Goal: Task Accomplishment & Management: Use online tool/utility

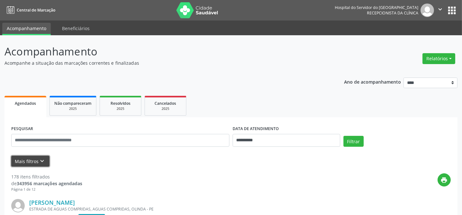
click at [36, 162] on button "Mais filtros keyboard_arrow_down" at bounding box center [30, 161] width 38 height 11
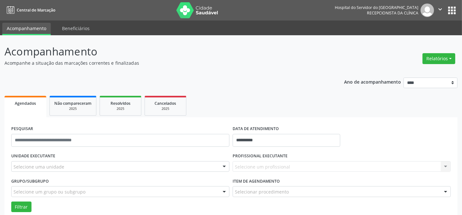
click at [425, 167] on div "Selecione um profissional Nenhum resultado encontrado para: " " Não há nenhuma …" at bounding box center [341, 166] width 218 height 11
click at [222, 166] on div at bounding box center [224, 167] width 10 height 11
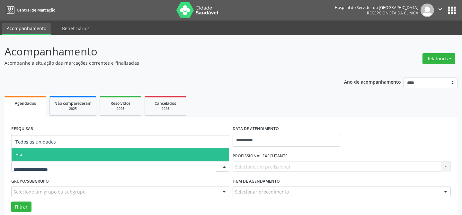
click at [209, 157] on span "Hse" at bounding box center [120, 155] width 217 height 13
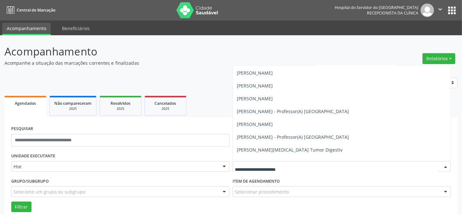
scroll to position [1401, 0]
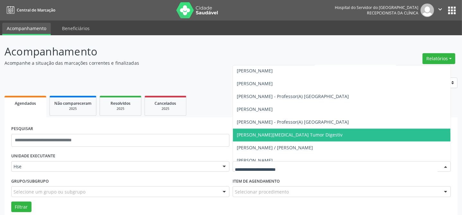
click at [339, 131] on span "[PERSON_NAME][MEDICAL_DATA] Tumor Digestiv" at bounding box center [341, 135] width 217 height 13
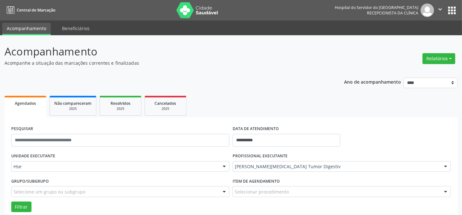
scroll to position [58, 0]
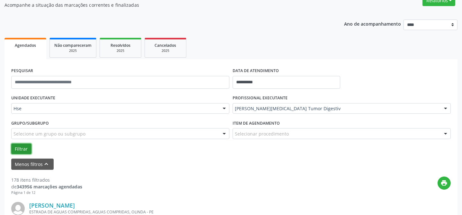
click at [26, 149] on button "Filtrar" at bounding box center [21, 149] width 20 height 11
click at [21, 147] on button "Filtrar" at bounding box center [21, 149] width 20 height 11
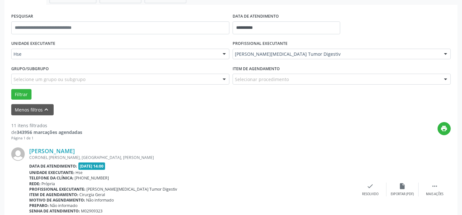
scroll to position [175, 0]
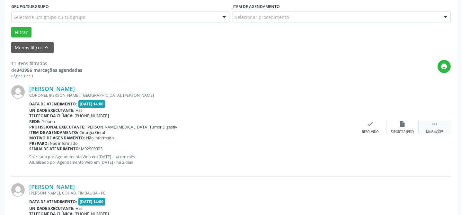
click at [437, 125] on icon "" at bounding box center [434, 124] width 7 height 7
click at [405, 131] on div "Não compareceu" at bounding box center [401, 132] width 27 height 4
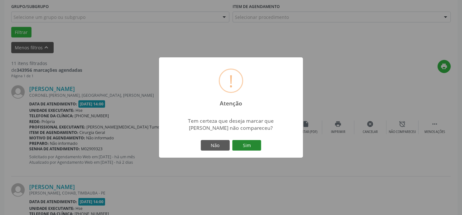
click at [244, 144] on button "Sim" at bounding box center [246, 145] width 29 height 11
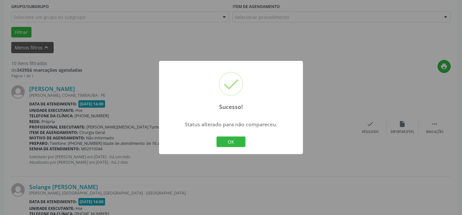
click at [244, 144] on button "OK" at bounding box center [230, 142] width 29 height 11
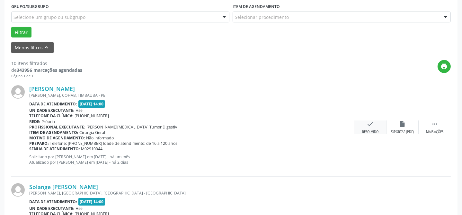
click at [370, 130] on div "Resolvido" at bounding box center [370, 132] width 16 height 4
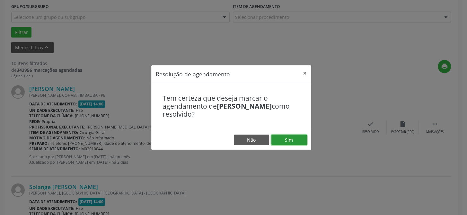
click at [293, 138] on button "Sim" at bounding box center [288, 140] width 35 height 11
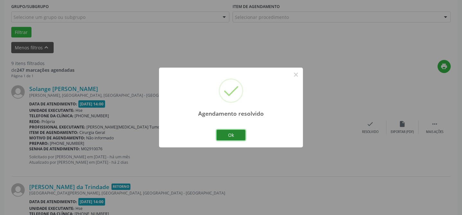
click at [234, 136] on button "Ok" at bounding box center [230, 135] width 29 height 11
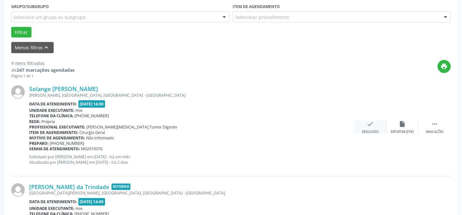
click at [365, 132] on div "Resolvido" at bounding box center [370, 132] width 16 height 4
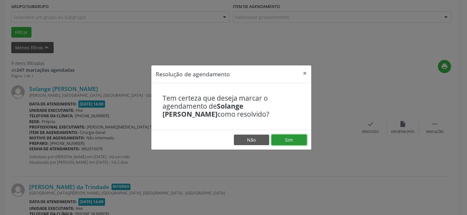
click at [293, 139] on button "Sim" at bounding box center [288, 140] width 35 height 11
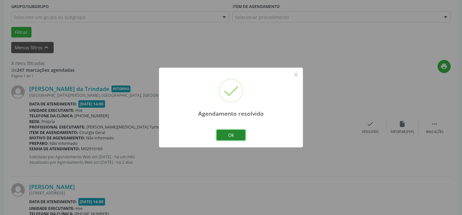
click at [236, 137] on button "Ok" at bounding box center [230, 135] width 29 height 11
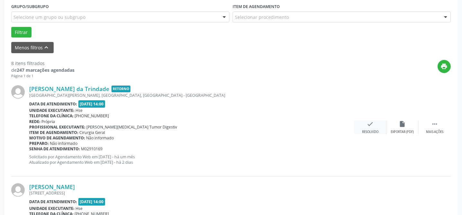
click at [371, 131] on div "Resolvido" at bounding box center [370, 132] width 16 height 4
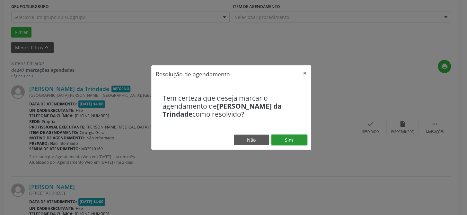
click at [293, 138] on button "Sim" at bounding box center [288, 140] width 35 height 11
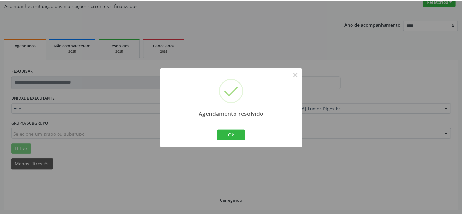
scroll to position [58, 0]
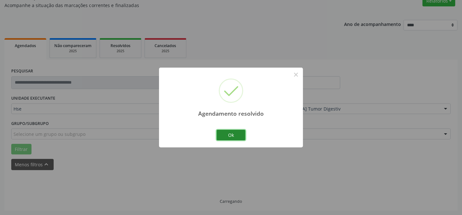
click at [232, 136] on button "Ok" at bounding box center [230, 135] width 29 height 11
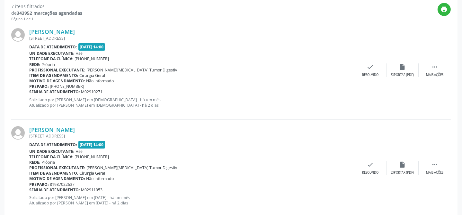
scroll to position [233, 0]
click at [433, 72] on div "Mais ações" at bounding box center [434, 74] width 17 height 4
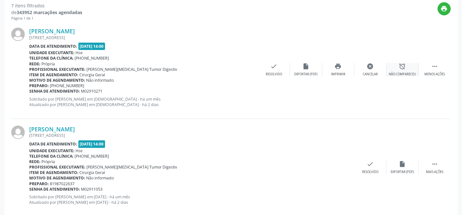
click at [400, 72] on div "Não compareceu" at bounding box center [401, 74] width 27 height 4
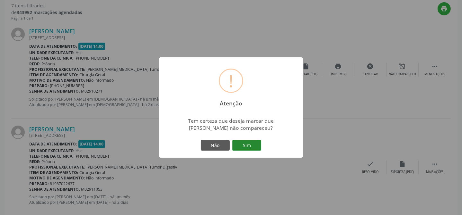
click at [255, 144] on button "Sim" at bounding box center [246, 145] width 29 height 11
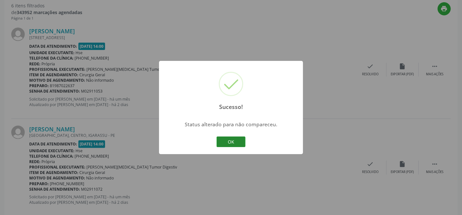
click at [231, 143] on button "OK" at bounding box center [230, 142] width 29 height 11
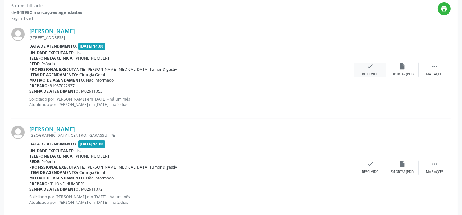
click at [372, 72] on div "Resolvido" at bounding box center [370, 74] width 16 height 4
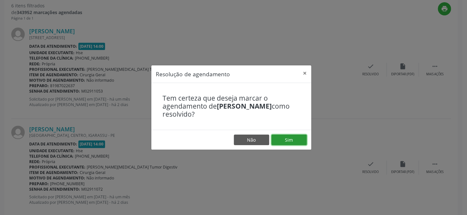
click at [302, 140] on button "Sim" at bounding box center [288, 140] width 35 height 11
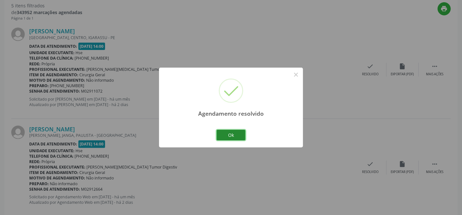
click at [235, 136] on button "Ok" at bounding box center [230, 135] width 29 height 11
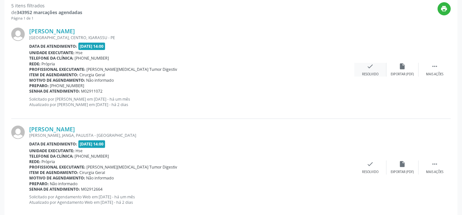
click at [376, 67] on div "check Resolvido" at bounding box center [370, 70] width 32 height 14
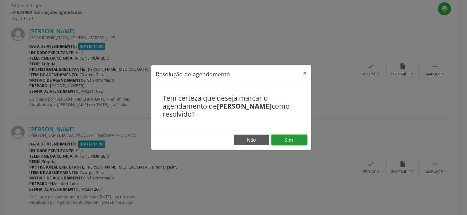
click at [298, 140] on button "Sim" at bounding box center [288, 140] width 35 height 11
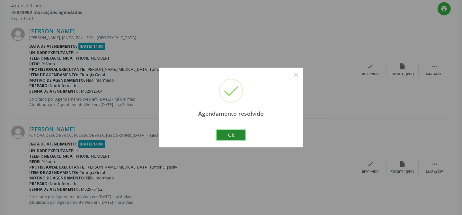
click at [238, 135] on button "Ok" at bounding box center [230, 135] width 29 height 11
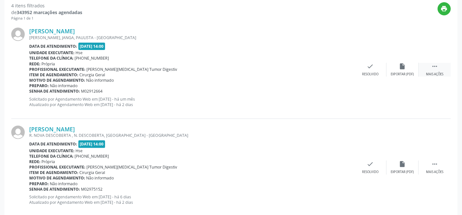
click at [439, 70] on div " Mais ações" at bounding box center [434, 70] width 32 height 14
click at [400, 73] on div "Não compareceu" at bounding box center [401, 74] width 27 height 4
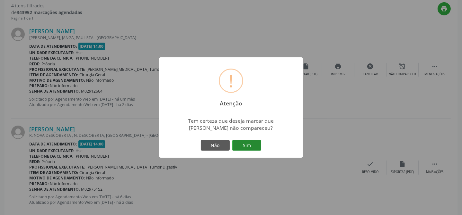
click at [249, 147] on button "Sim" at bounding box center [246, 145] width 29 height 11
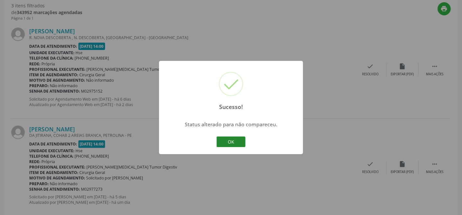
click at [229, 144] on button "OK" at bounding box center [230, 142] width 29 height 11
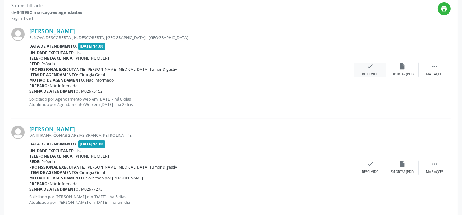
click at [370, 69] on icon "check" at bounding box center [370, 66] width 7 height 7
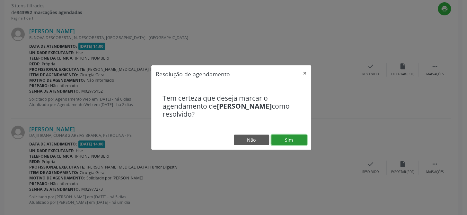
click at [294, 144] on button "Sim" at bounding box center [288, 140] width 35 height 11
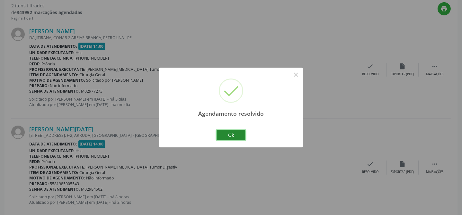
click at [226, 135] on button "Ok" at bounding box center [230, 135] width 29 height 11
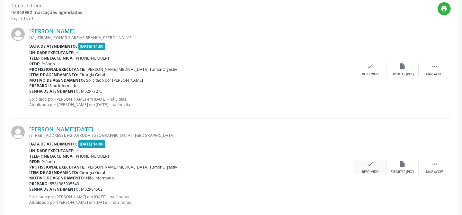
click at [372, 170] on div "Resolvido" at bounding box center [370, 172] width 16 height 4
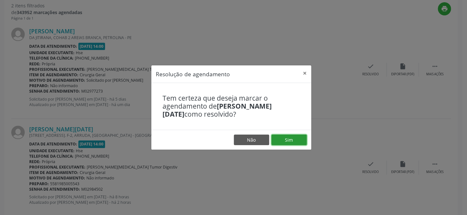
click at [288, 141] on button "Sim" at bounding box center [288, 140] width 35 height 11
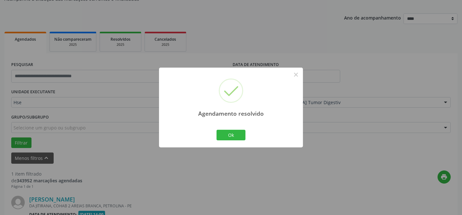
scroll to position [147, 0]
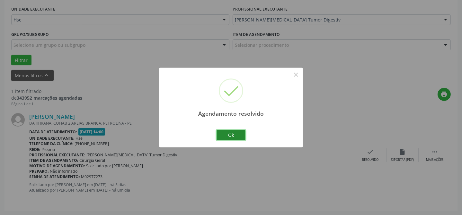
click at [229, 135] on button "Ok" at bounding box center [230, 135] width 29 height 11
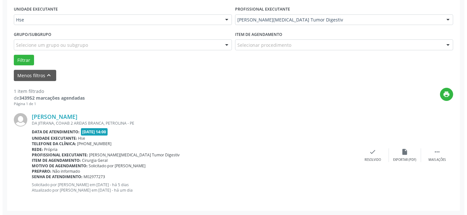
scroll to position [147, 0]
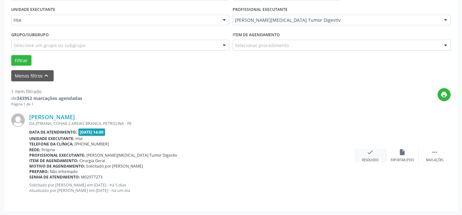
click at [369, 156] on div "check Resolvido" at bounding box center [370, 156] width 32 height 14
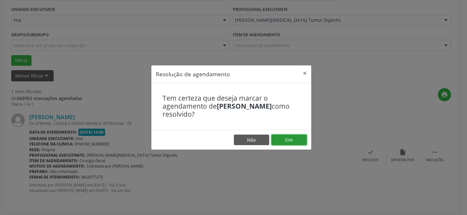
click at [290, 140] on button "Sim" at bounding box center [288, 140] width 35 height 11
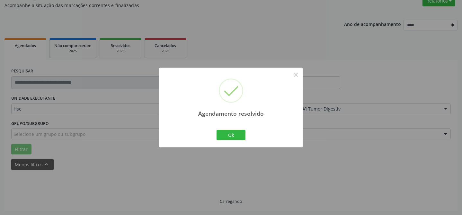
scroll to position [44, 0]
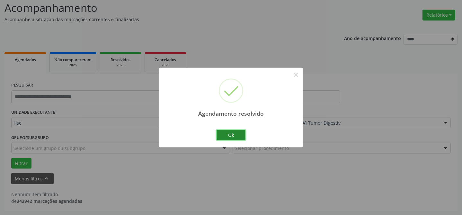
click at [227, 132] on button "Ok" at bounding box center [230, 135] width 29 height 11
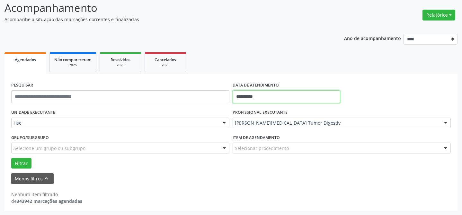
click at [315, 95] on input "**********" at bounding box center [286, 97] width 108 height 13
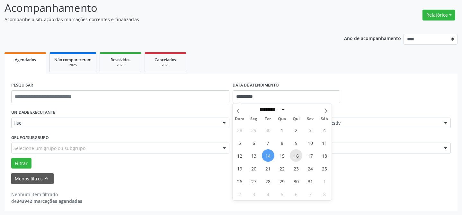
click at [294, 153] on span "16" at bounding box center [296, 156] width 13 height 13
type input "**********"
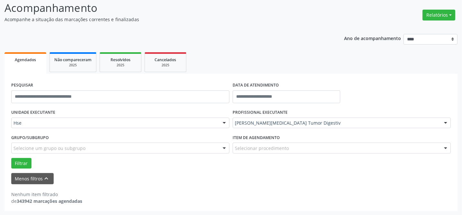
click at [122, 170] on form "PESQUISAR DATA DE ATENDIMENTO UNIDADE EXECUTANTE Hse Todos as unidades Hse Nenh…" at bounding box center [230, 133] width 439 height 104
click at [308, 95] on input "text" at bounding box center [286, 97] width 108 height 13
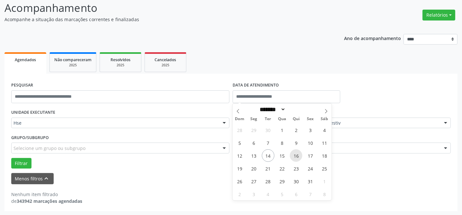
click at [296, 154] on span "16" at bounding box center [296, 156] width 13 height 13
type input "**********"
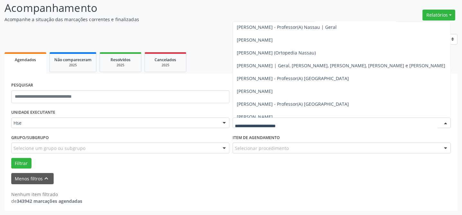
scroll to position [0, 0]
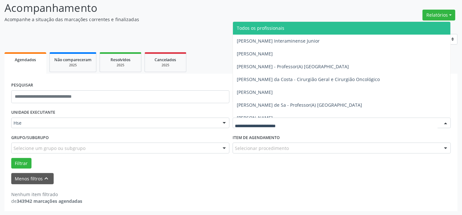
click at [292, 28] on span "Todos os profissionais" at bounding box center [341, 28] width 217 height 13
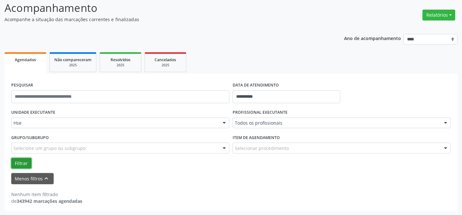
click at [22, 163] on button "Filtrar" at bounding box center [21, 163] width 20 height 11
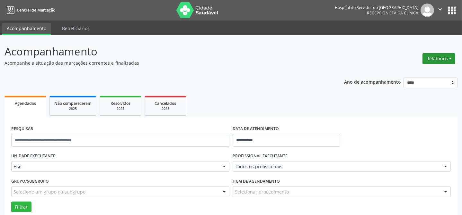
click at [441, 58] on button "Relatórios" at bounding box center [438, 58] width 33 height 11
click at [421, 71] on link "Agendamentos" at bounding box center [420, 72] width 69 height 9
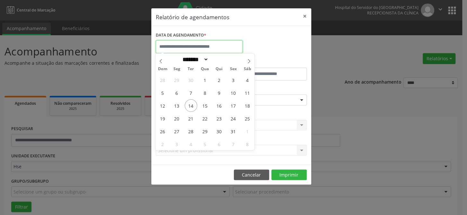
click at [187, 46] on input "text" at bounding box center [199, 46] width 87 height 13
click at [218, 105] on span "16" at bounding box center [219, 106] width 13 height 13
type input "**********"
click at [218, 105] on span "16" at bounding box center [219, 106] width 13 height 13
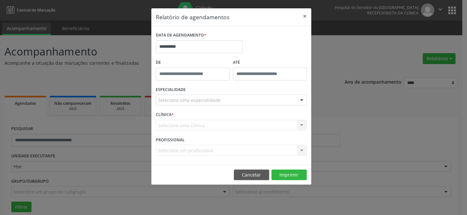
click at [291, 102] on div "Seleciona uma especialidade" at bounding box center [231, 100] width 151 height 11
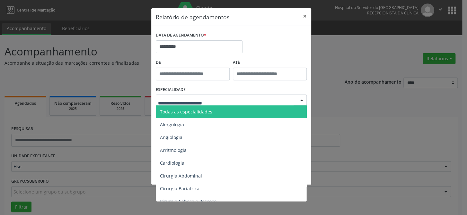
click at [283, 112] on span "Todas as especialidades" at bounding box center [231, 112] width 151 height 13
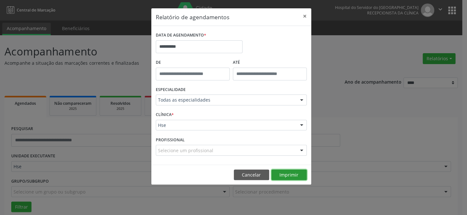
click at [290, 175] on button "Imprimir" at bounding box center [288, 175] width 35 height 11
click at [160, 46] on input "**********" at bounding box center [199, 46] width 87 height 13
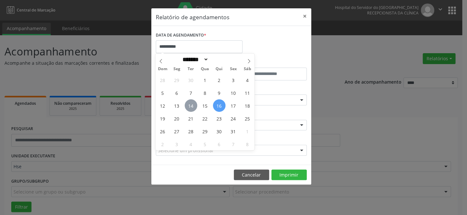
click at [189, 107] on span "14" at bounding box center [191, 106] width 13 height 13
type input "**********"
click at [189, 107] on span "14" at bounding box center [191, 106] width 13 height 13
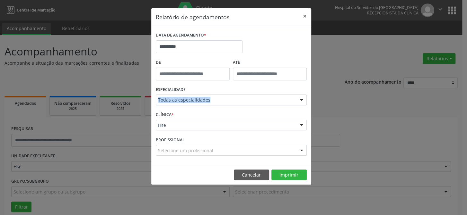
click at [189, 107] on div "ESPECIALIDADE Todas as especialidades Todas as especialidades Alergologia Angio…" at bounding box center [231, 97] width 154 height 25
click at [290, 178] on button "Imprimir" at bounding box center [288, 175] width 35 height 11
click at [304, 17] on button "×" at bounding box center [304, 16] width 13 height 16
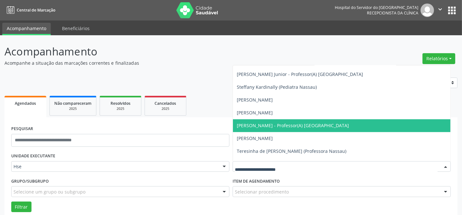
scroll to position [4611, 0]
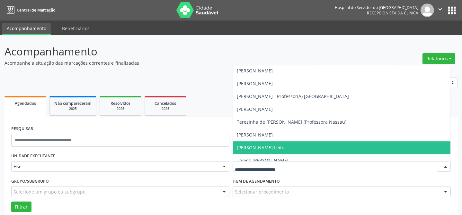
click at [296, 144] on span "[PERSON_NAME] Leite" at bounding box center [341, 148] width 217 height 13
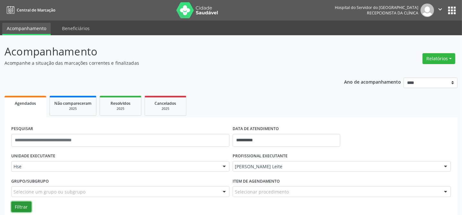
click at [17, 204] on button "Filtrar" at bounding box center [21, 207] width 20 height 11
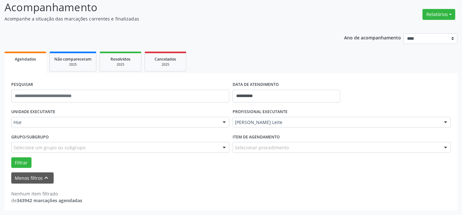
scroll to position [44, 0]
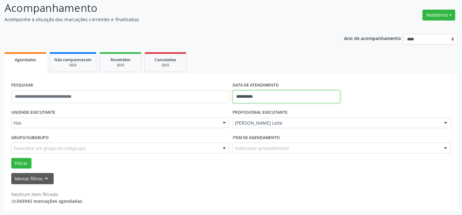
click at [268, 98] on input "**********" at bounding box center [286, 97] width 108 height 13
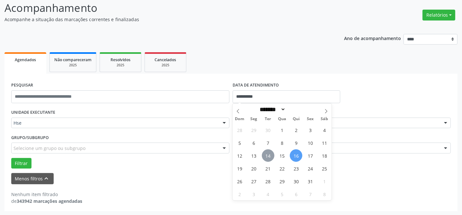
click at [268, 157] on span "14" at bounding box center [268, 156] width 13 height 13
type input "**********"
click at [268, 157] on span "14" at bounding box center [268, 156] width 13 height 13
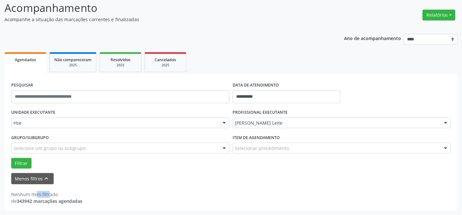
click at [268, 157] on div "UNIDADE EXECUTANTE Hse Todos as unidades Hse Nenhum resultado encontrado para: …" at bounding box center [231, 138] width 442 height 61
click at [19, 163] on button "Filtrar" at bounding box center [21, 163] width 20 height 11
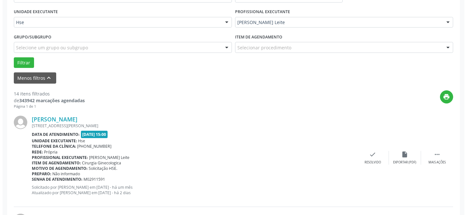
scroll to position [189, 0]
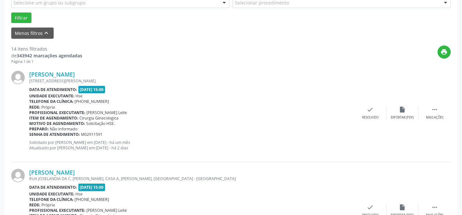
click at [266, 181] on div "[PERSON_NAME] [GEOGRAPHIC_DATA]. [PERSON_NAME], CASA A, [PERSON_NAME], [GEOGRAP…" at bounding box center [191, 211] width 325 height 84
click at [369, 111] on div "check Resolvido" at bounding box center [370, 113] width 32 height 14
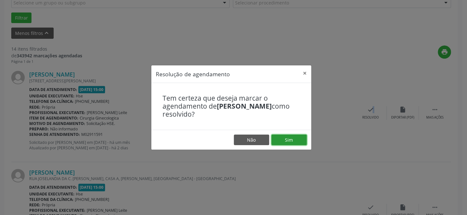
click at [296, 140] on button "Sim" at bounding box center [288, 140] width 35 height 11
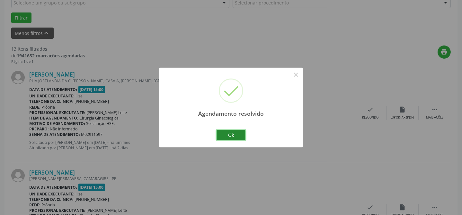
click at [222, 137] on button "Ok" at bounding box center [230, 135] width 29 height 11
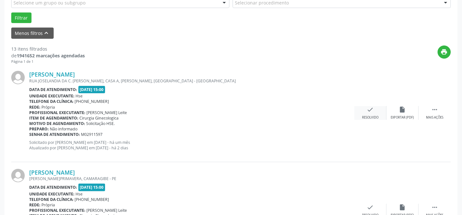
click at [373, 111] on icon "check" at bounding box center [370, 109] width 7 height 7
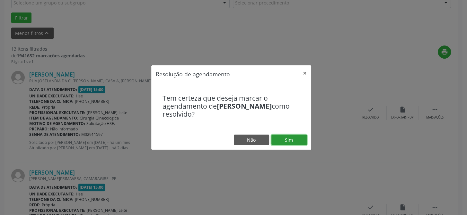
click at [295, 139] on button "Sim" at bounding box center [288, 140] width 35 height 11
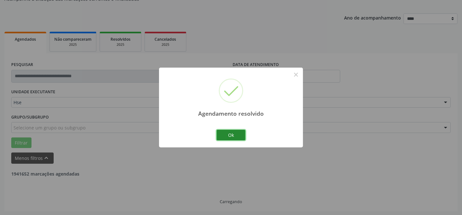
click at [230, 135] on button "Ok" at bounding box center [230, 135] width 29 height 11
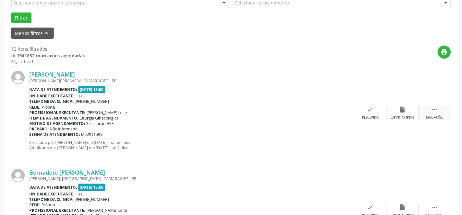
click at [437, 111] on icon "" at bounding box center [434, 109] width 7 height 7
click at [398, 118] on div "Não compareceu" at bounding box center [401, 118] width 27 height 4
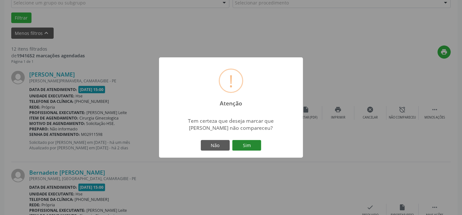
click at [251, 148] on button "Sim" at bounding box center [246, 145] width 29 height 11
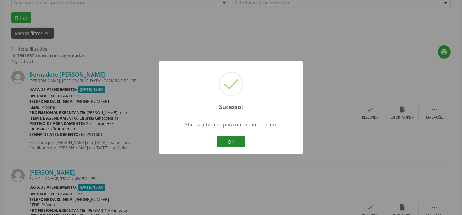
click at [237, 142] on button "OK" at bounding box center [230, 142] width 29 height 11
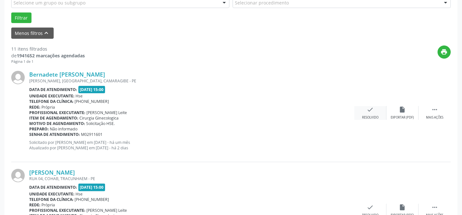
click at [371, 112] on icon "check" at bounding box center [370, 109] width 7 height 7
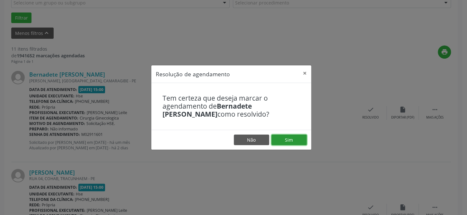
click at [290, 138] on button "Sim" at bounding box center [288, 140] width 35 height 11
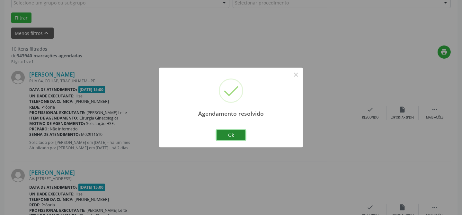
click at [238, 135] on button "Ok" at bounding box center [230, 135] width 29 height 11
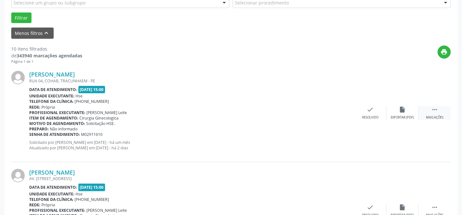
click at [433, 107] on icon "" at bounding box center [434, 109] width 7 height 7
click at [395, 112] on div "alarm_off Não compareceu" at bounding box center [402, 113] width 32 height 14
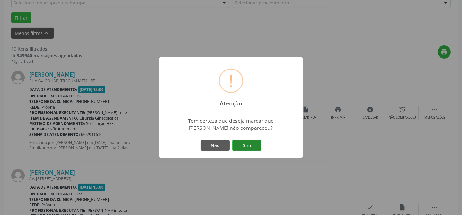
click at [252, 146] on button "Sim" at bounding box center [246, 145] width 29 height 11
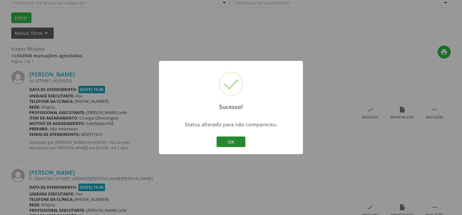
click at [232, 143] on button "OK" at bounding box center [230, 142] width 29 height 11
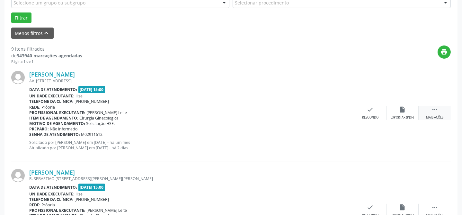
click at [433, 113] on div " Mais ações" at bounding box center [434, 113] width 32 height 14
click at [398, 118] on div "Não compareceu" at bounding box center [401, 118] width 27 height 4
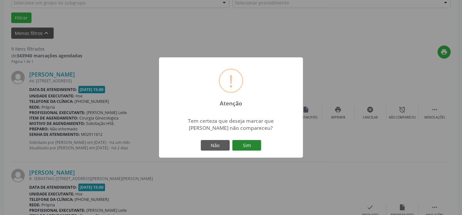
click at [256, 146] on button "Sim" at bounding box center [246, 145] width 29 height 11
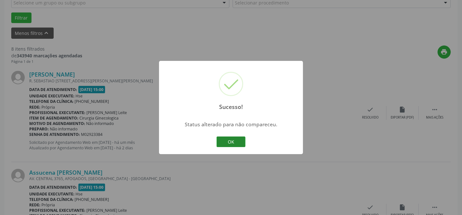
click at [238, 143] on button "OK" at bounding box center [230, 142] width 29 height 11
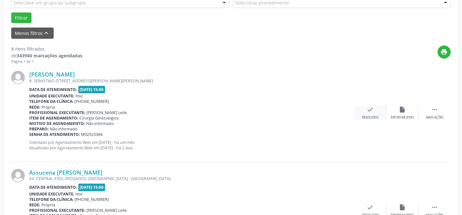
click at [375, 111] on div "check Resolvido" at bounding box center [370, 113] width 32 height 14
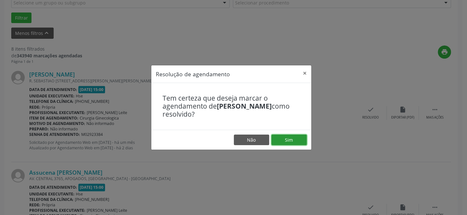
click at [300, 139] on button "Sim" at bounding box center [288, 140] width 35 height 11
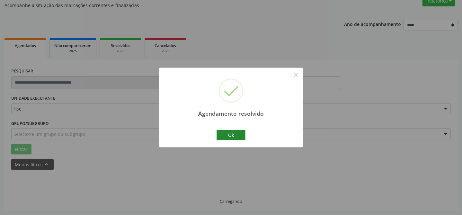
scroll to position [64, 0]
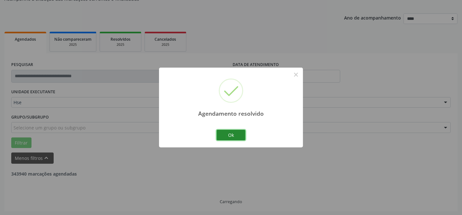
click at [233, 135] on button "Ok" at bounding box center [230, 135] width 29 height 11
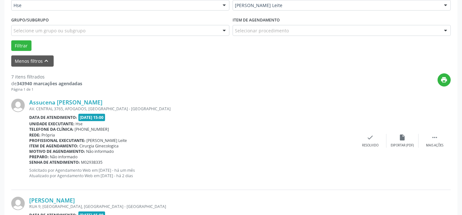
scroll to position [181, 0]
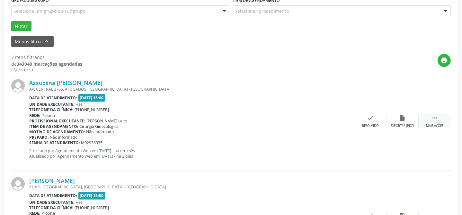
click at [434, 121] on div " Mais ações" at bounding box center [434, 122] width 32 height 14
click at [401, 127] on div "Não compareceu" at bounding box center [401, 126] width 27 height 4
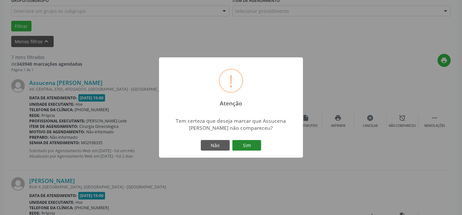
click at [248, 144] on button "Sim" at bounding box center [246, 145] width 29 height 11
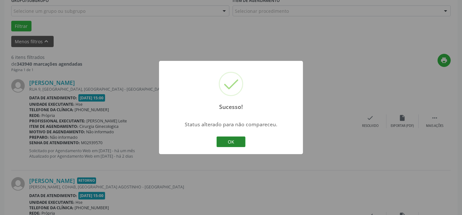
click at [232, 140] on button "OK" at bounding box center [230, 142] width 29 height 11
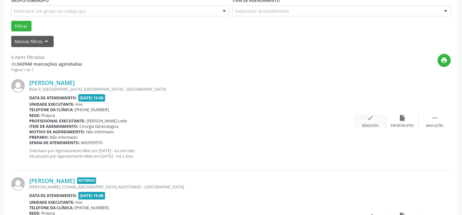
click at [368, 122] on div "check Resolvido" at bounding box center [370, 122] width 32 height 14
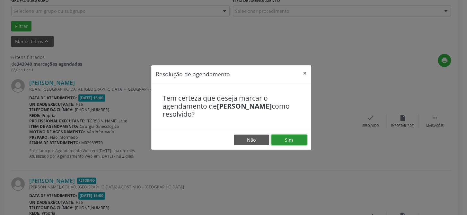
click at [300, 138] on button "Sim" at bounding box center [288, 140] width 35 height 11
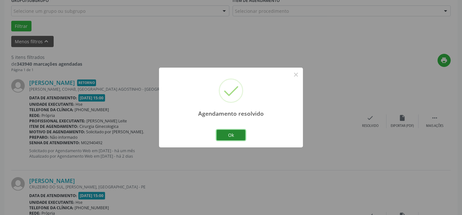
click at [235, 133] on button "Ok" at bounding box center [230, 135] width 29 height 11
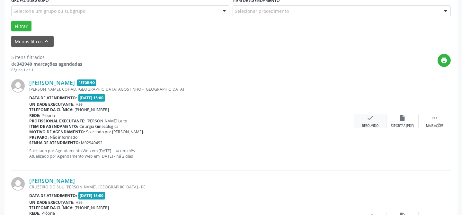
click at [377, 117] on div "check Resolvido" at bounding box center [370, 122] width 32 height 14
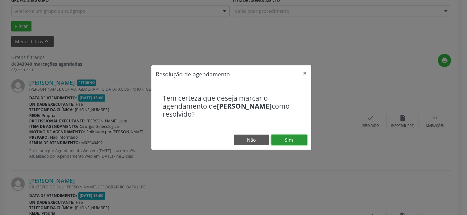
click at [296, 141] on button "Sim" at bounding box center [288, 140] width 35 height 11
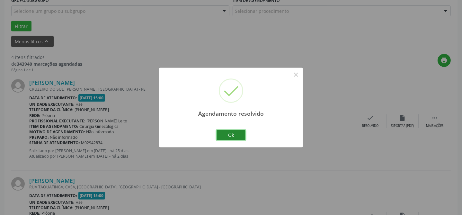
click at [231, 135] on button "Ok" at bounding box center [230, 135] width 29 height 11
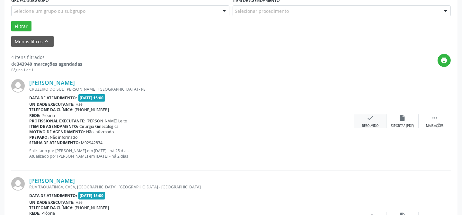
click at [374, 117] on div "check Resolvido" at bounding box center [370, 122] width 32 height 14
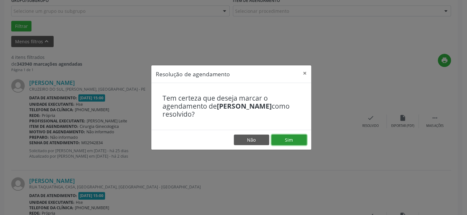
click at [302, 137] on button "Sim" at bounding box center [288, 140] width 35 height 11
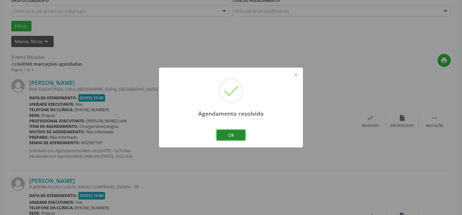
click at [235, 137] on button "Ok" at bounding box center [230, 135] width 29 height 11
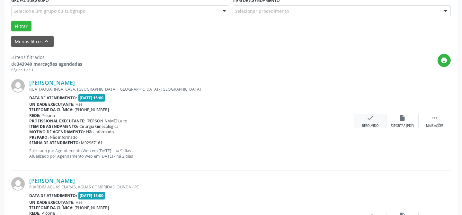
click at [372, 120] on icon "check" at bounding box center [370, 118] width 7 height 7
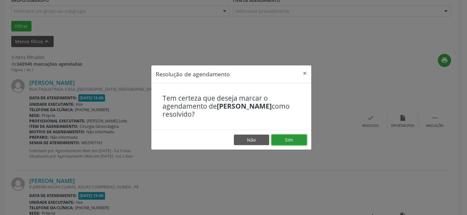
click at [301, 139] on button "Sim" at bounding box center [288, 140] width 35 height 11
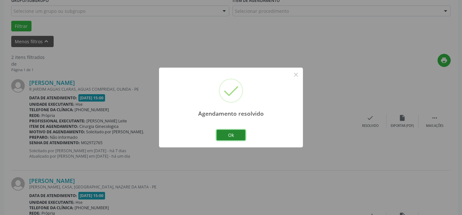
click at [233, 137] on button "Ok" at bounding box center [230, 135] width 29 height 11
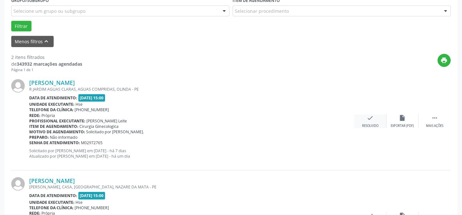
click at [374, 117] on div "check Resolvido" at bounding box center [370, 122] width 32 height 14
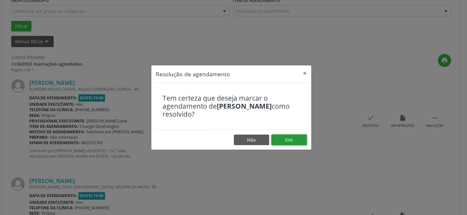
click at [293, 140] on button "Sim" at bounding box center [288, 140] width 35 height 11
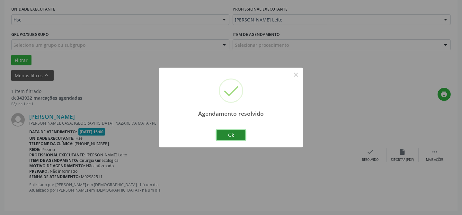
click at [230, 135] on button "Ok" at bounding box center [230, 135] width 29 height 11
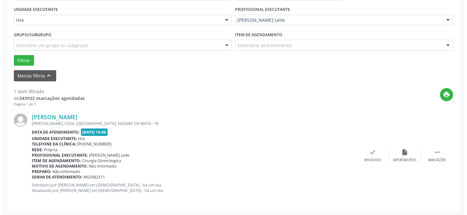
scroll to position [147, 0]
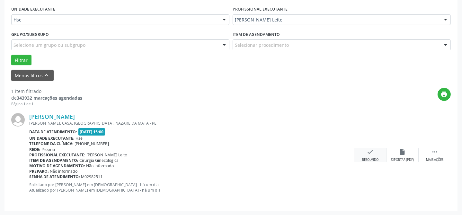
click at [369, 152] on icon "check" at bounding box center [370, 152] width 7 height 7
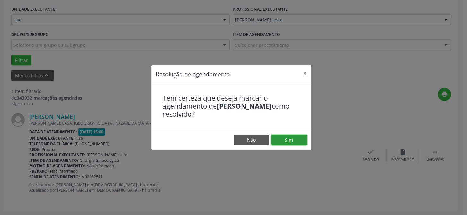
click at [291, 141] on button "Sim" at bounding box center [288, 140] width 35 height 11
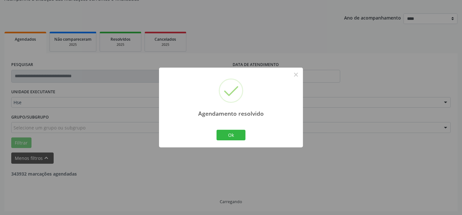
scroll to position [44, 0]
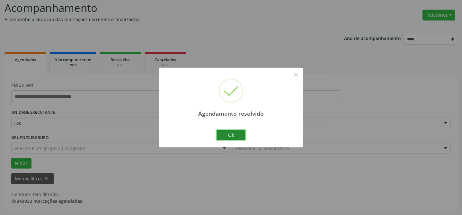
click at [238, 137] on button "Ok" at bounding box center [230, 135] width 29 height 11
